Goal: Information Seeking & Learning: Check status

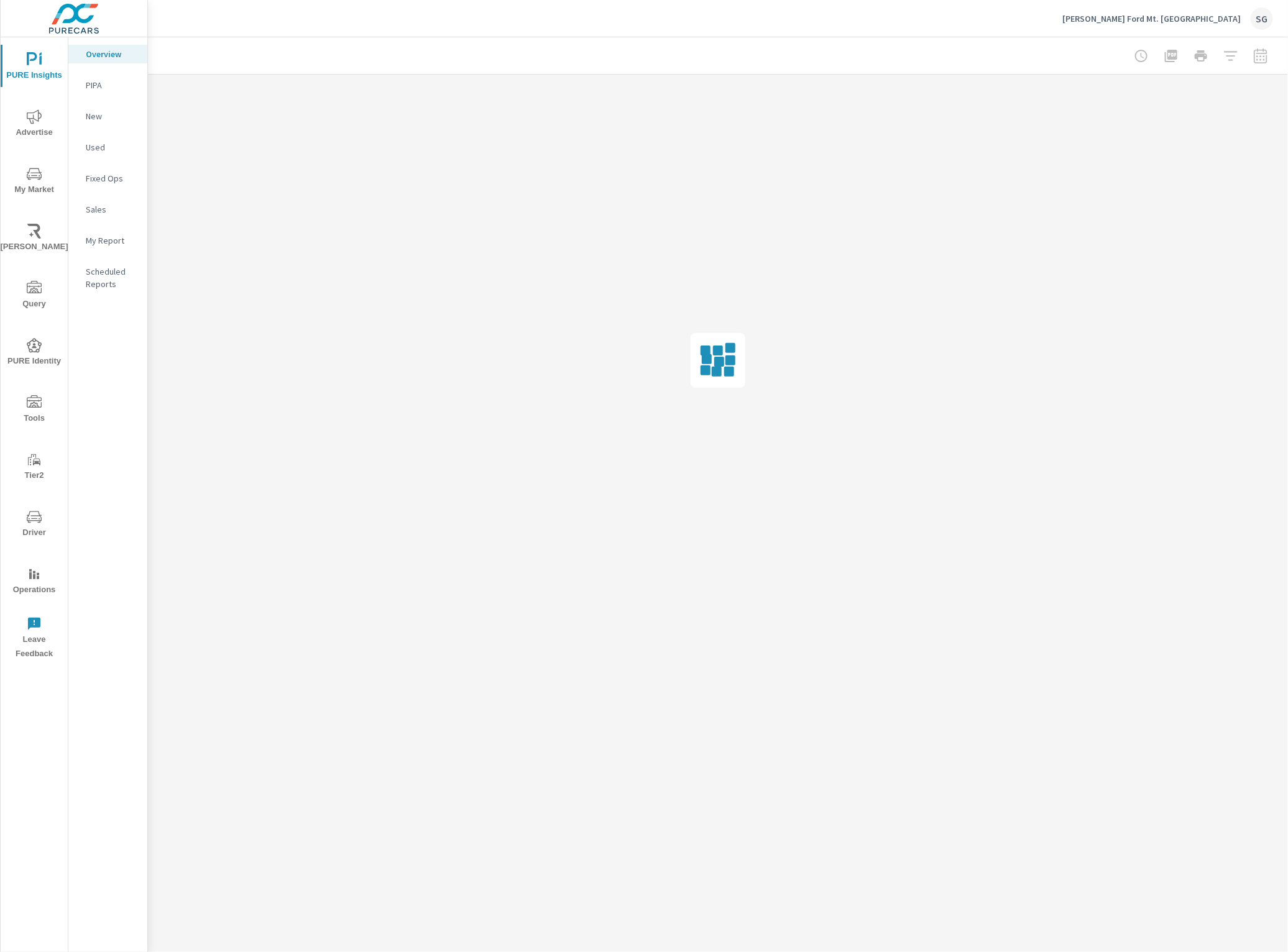
click at [36, 172] on icon "nav menu" at bounding box center [34, 174] width 15 height 12
drag, startPoint x: 920, startPoint y: 39, endPoint x: 869, endPoint y: 41, distance: 51.0
click at [918, 39] on div at bounding box center [717, 56] width 1110 height 37
